Goal: Use online tool/utility: Utilize a website feature to perform a specific function

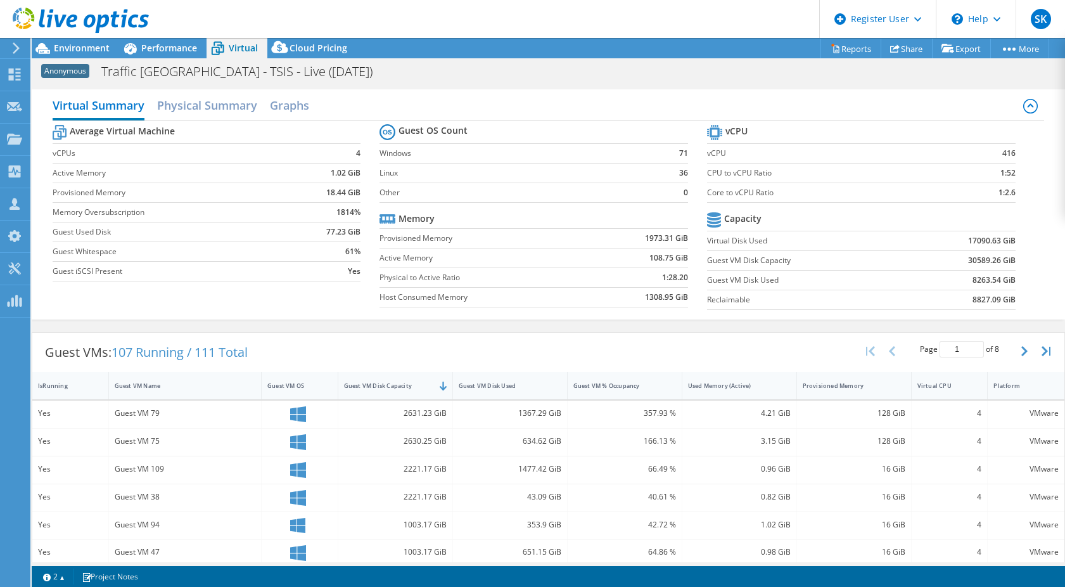
select select "EULondon"
select select "GBP"
drag, startPoint x: 949, startPoint y: 258, endPoint x: 991, endPoint y: 259, distance: 41.8
click at [991, 259] on td "30589.26 GiB" at bounding box center [962, 260] width 106 height 20
copy b "30589.26"
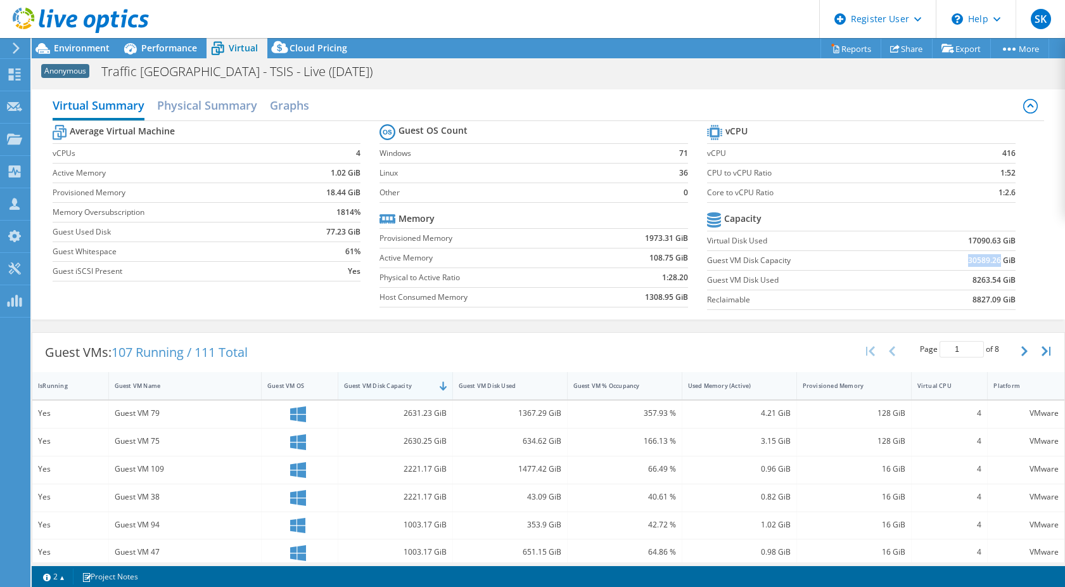
click at [383, 383] on div "Guest VM Disk Capacity" at bounding box center [387, 385] width 87 height 8
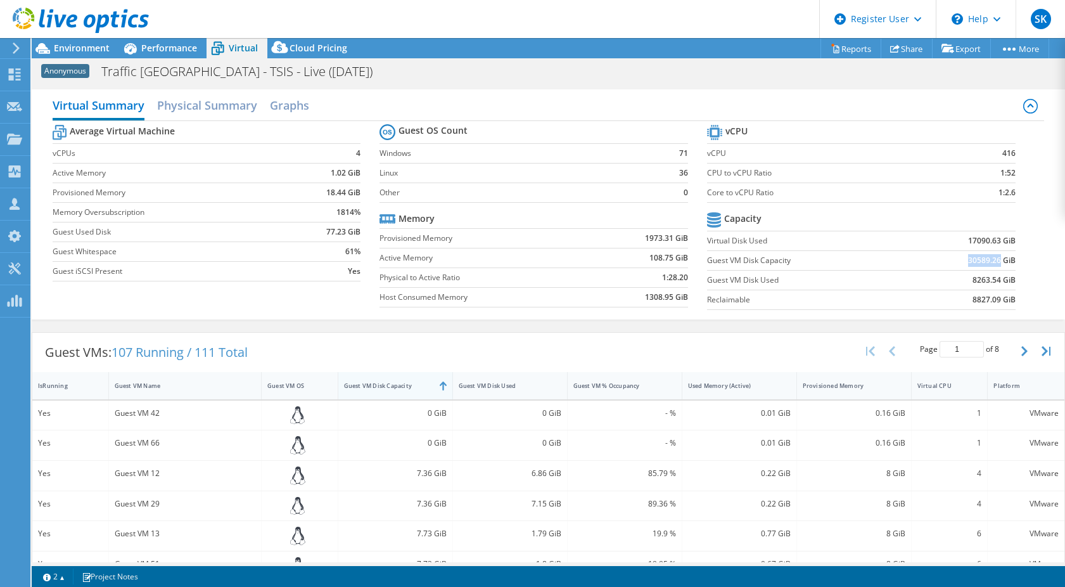
click at [392, 383] on div "Guest VM Disk Capacity" at bounding box center [387, 385] width 87 height 8
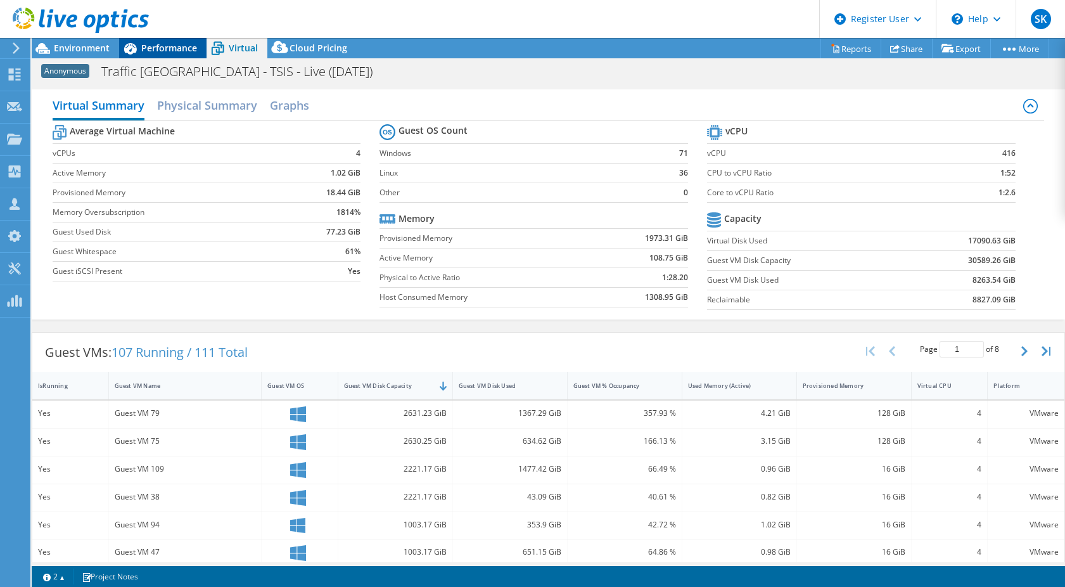
click at [146, 51] on span "Performance" at bounding box center [169, 48] width 56 height 12
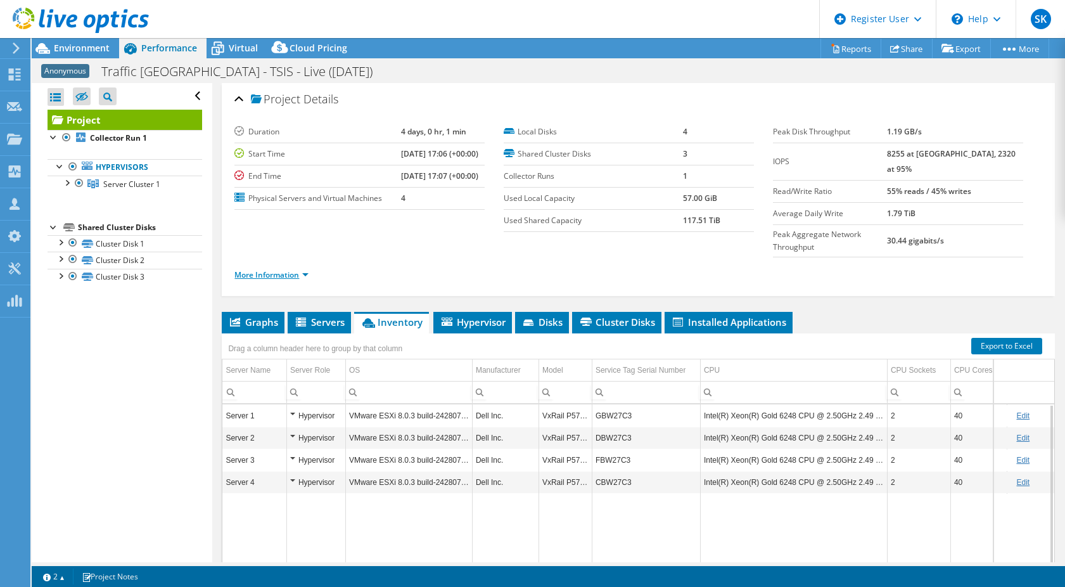
click at [308, 269] on link "More Information" at bounding box center [271, 274] width 74 height 11
